Goal: Task Accomplishment & Management: Manage account settings

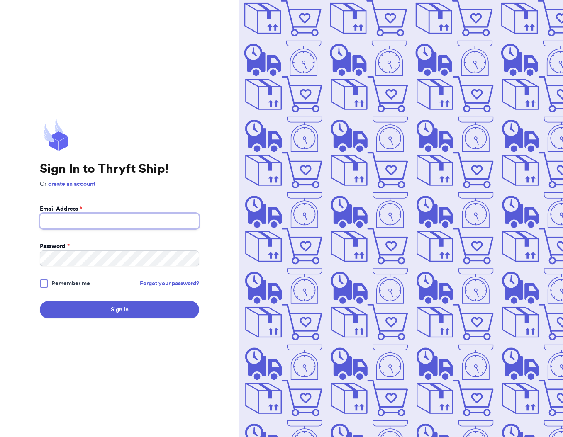
click at [130, 220] on input "Email Address *" at bounding box center [119, 221] width 159 height 16
paste input "abdul+1@thryftship.com"
type input "abdul+1@thryftship.com"
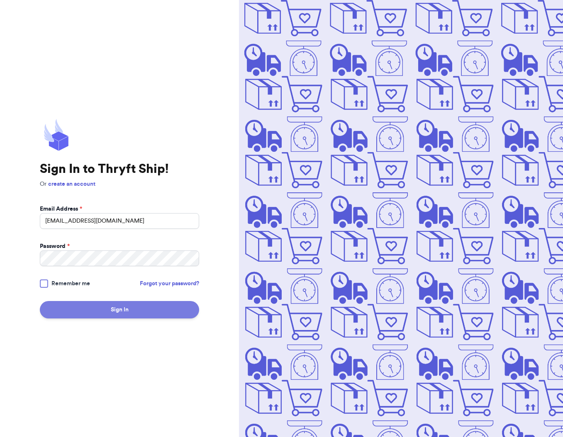
click at [98, 307] on button "Sign In" at bounding box center [119, 309] width 159 height 17
